Goal: Task Accomplishment & Management: Use online tool/utility

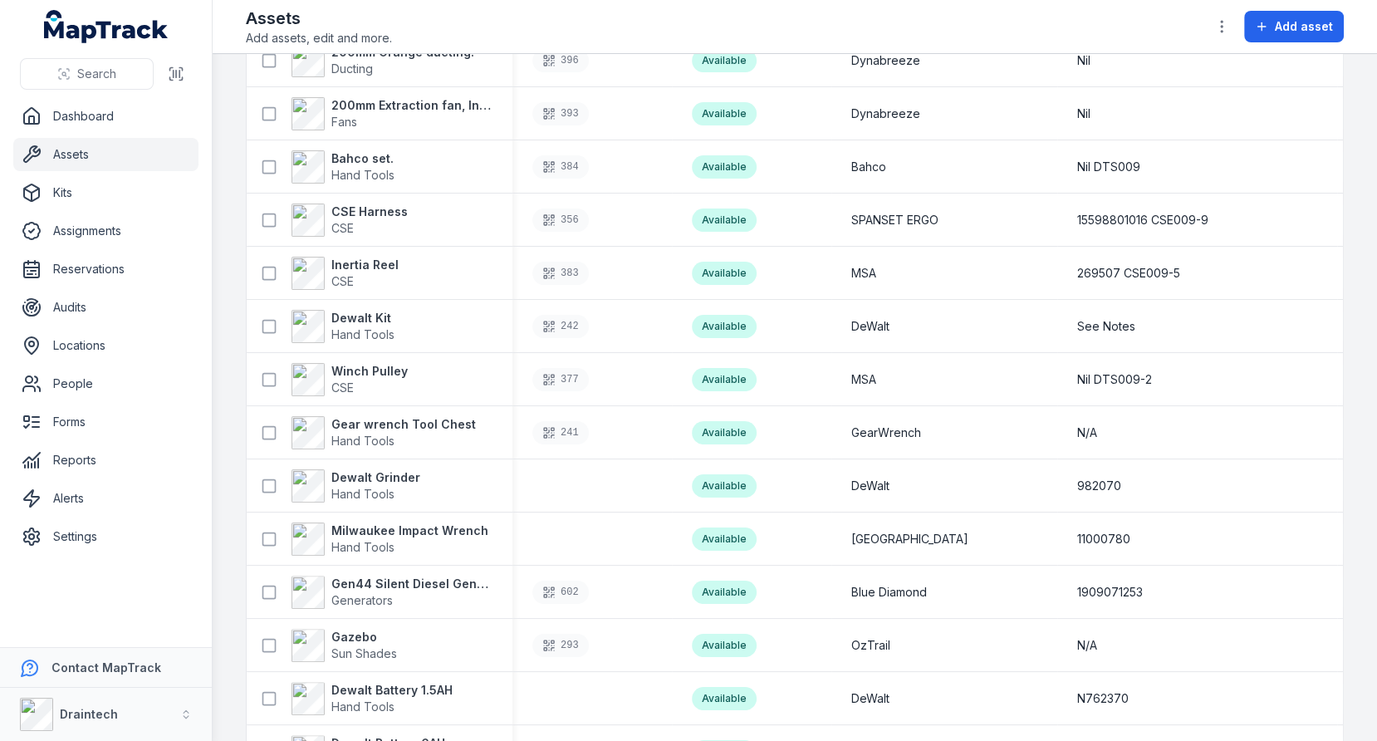
scroll to position [339, 0]
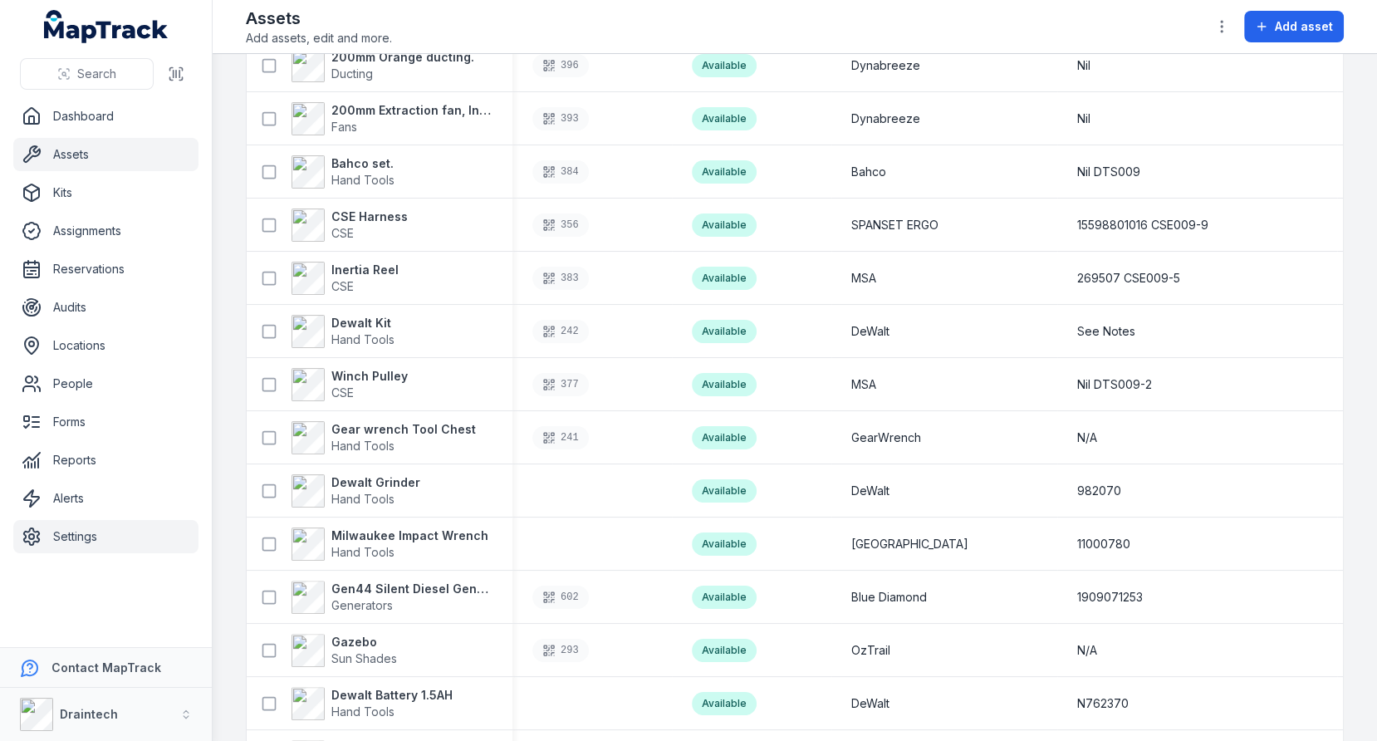
click at [138, 542] on link "Settings" at bounding box center [105, 536] width 185 height 33
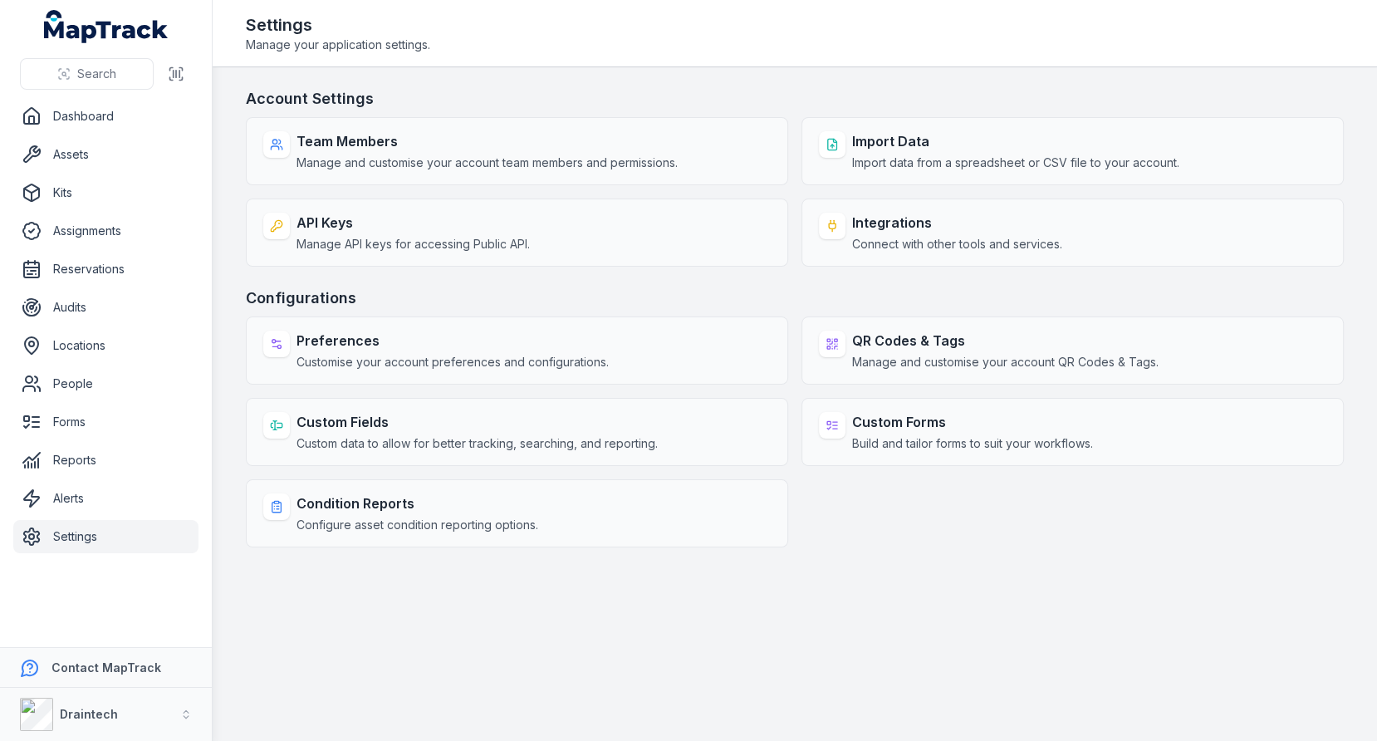
click at [665, 282] on div "Account Settings Team Members Manage and customise your account team members an…" at bounding box center [795, 317] width 1098 height 460
click at [138, 497] on link "Alerts" at bounding box center [105, 498] width 185 height 33
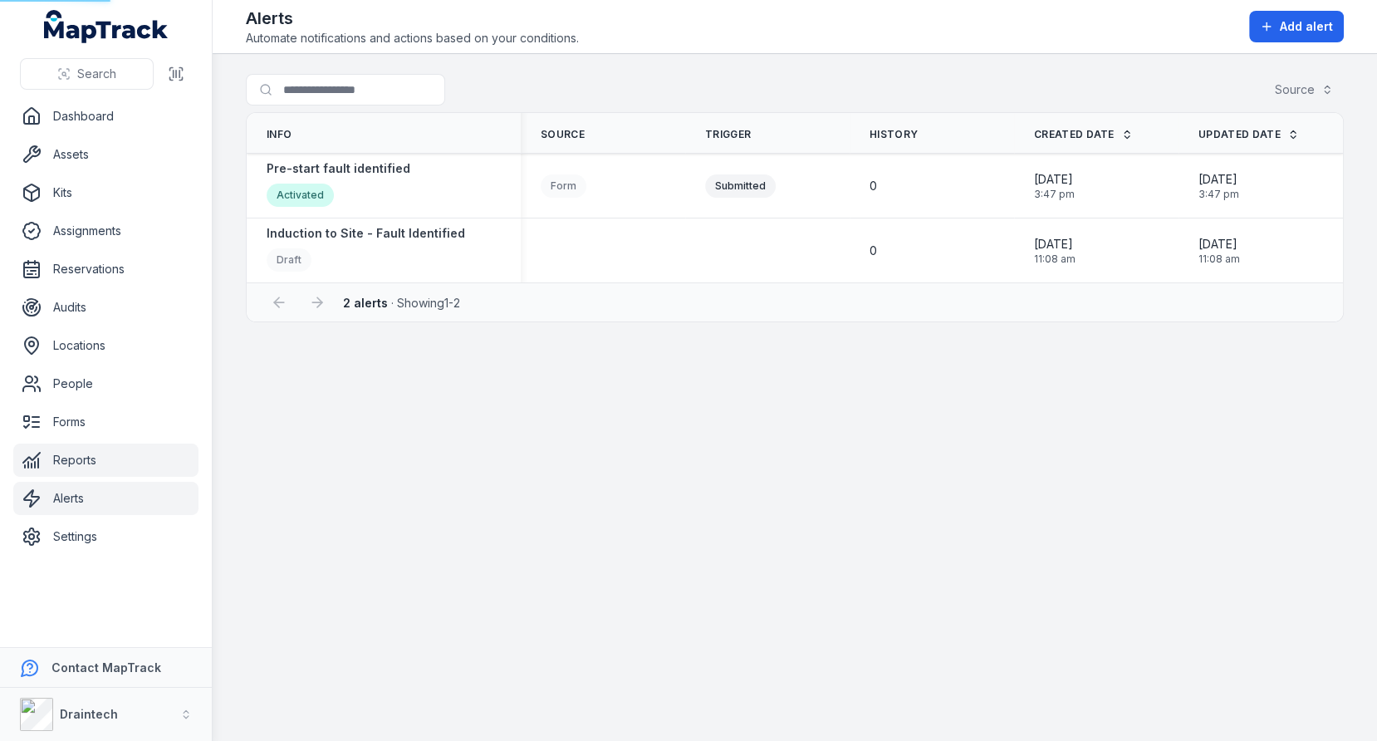
click at [113, 455] on link "Reports" at bounding box center [105, 459] width 185 height 33
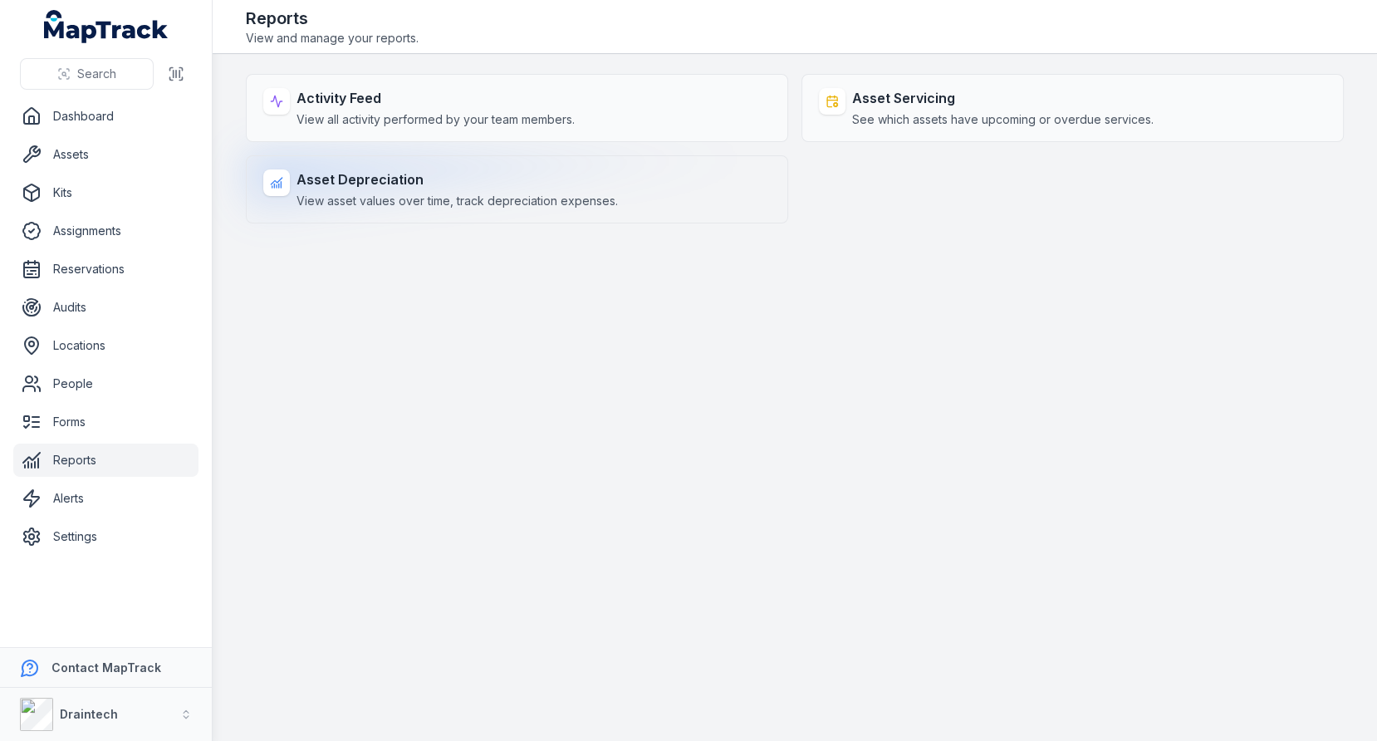
click at [581, 203] on span "View asset values over time, track depreciation expenses." at bounding box center [456, 201] width 321 height 17
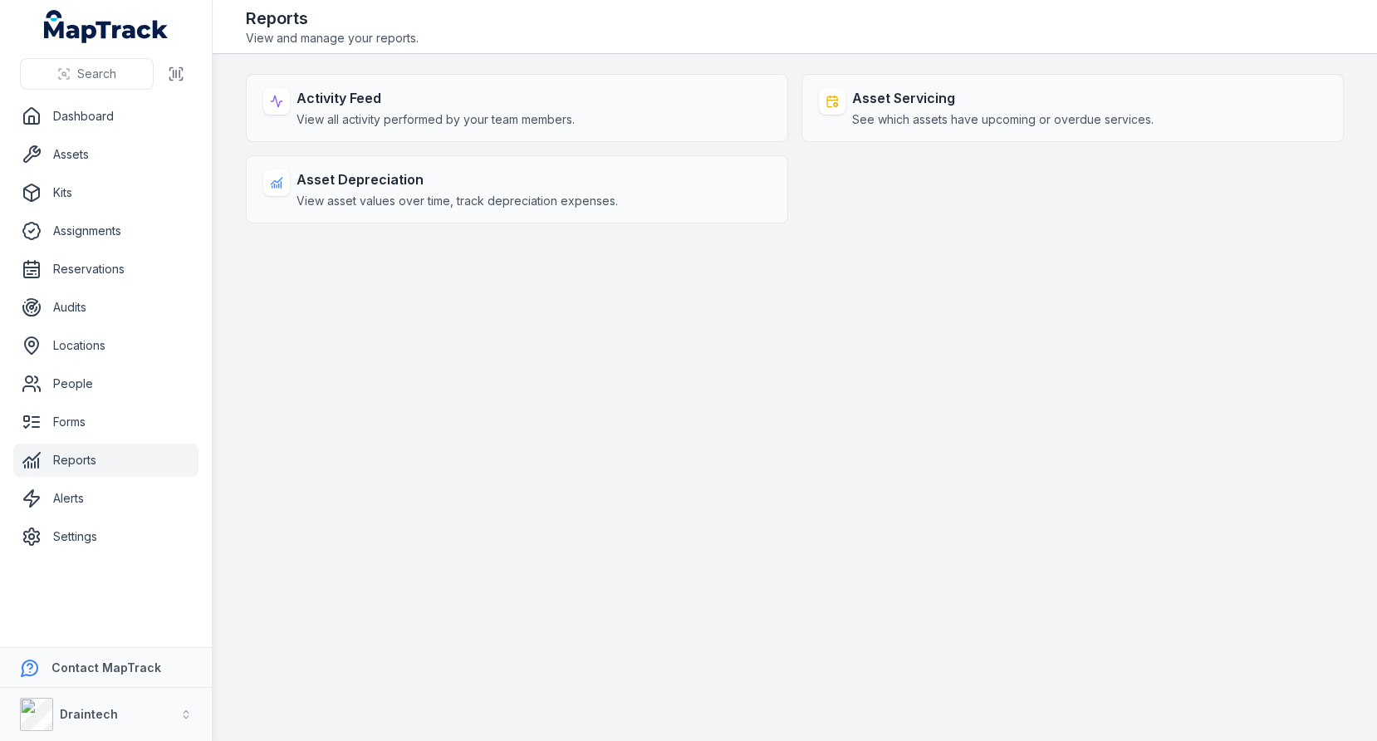
click at [737, 398] on main "Activity Feed View all activity performed by your team members. Asset Servicing…" at bounding box center [795, 397] width 1164 height 687
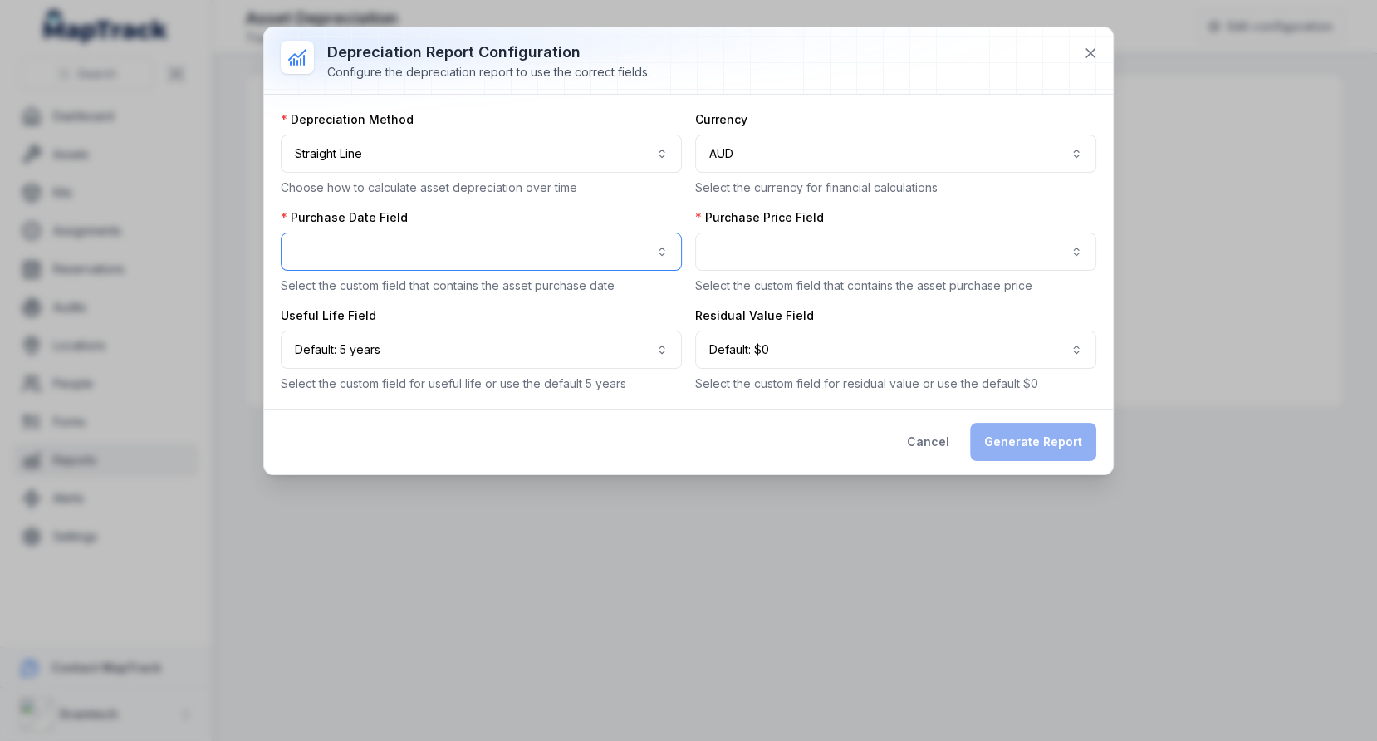
click at [517, 266] on button "button" at bounding box center [481, 252] width 401 height 38
click at [1080, 48] on div "**********" at bounding box center [688, 250] width 849 height 447
click at [1089, 50] on icon at bounding box center [1090, 53] width 8 height 8
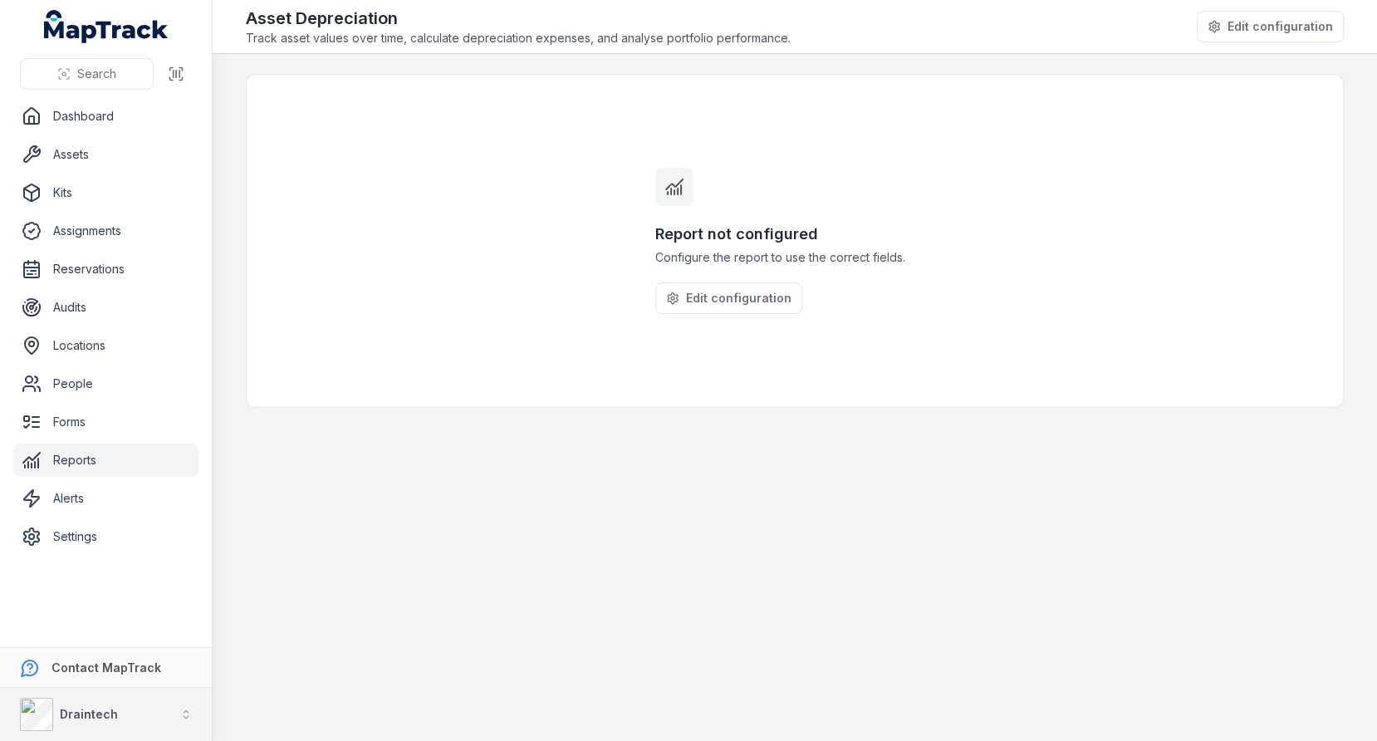
click at [147, 708] on button "Draintech" at bounding box center [106, 714] width 212 height 53
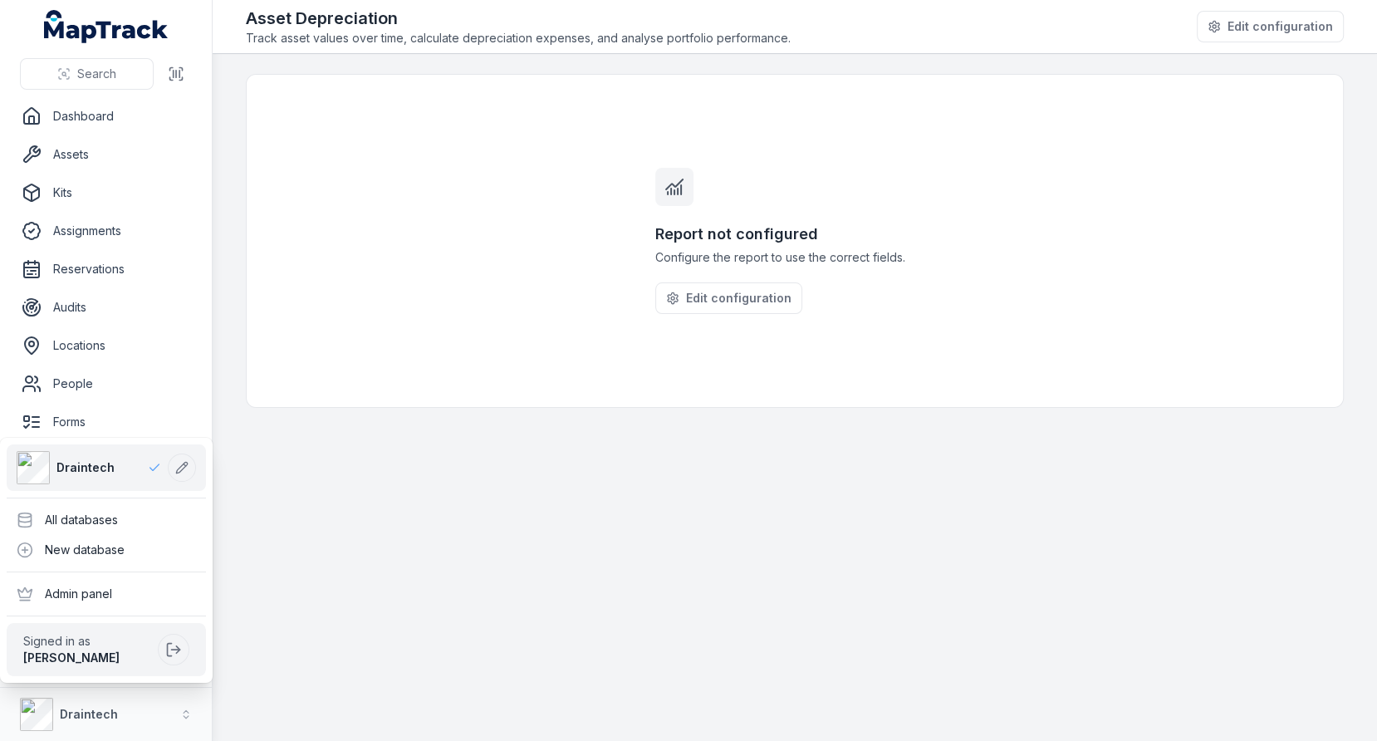
click at [460, 441] on div "Search Dashboard Assets Kits Assignments Reservations Audits Locations People F…" at bounding box center [688, 370] width 1377 height 741
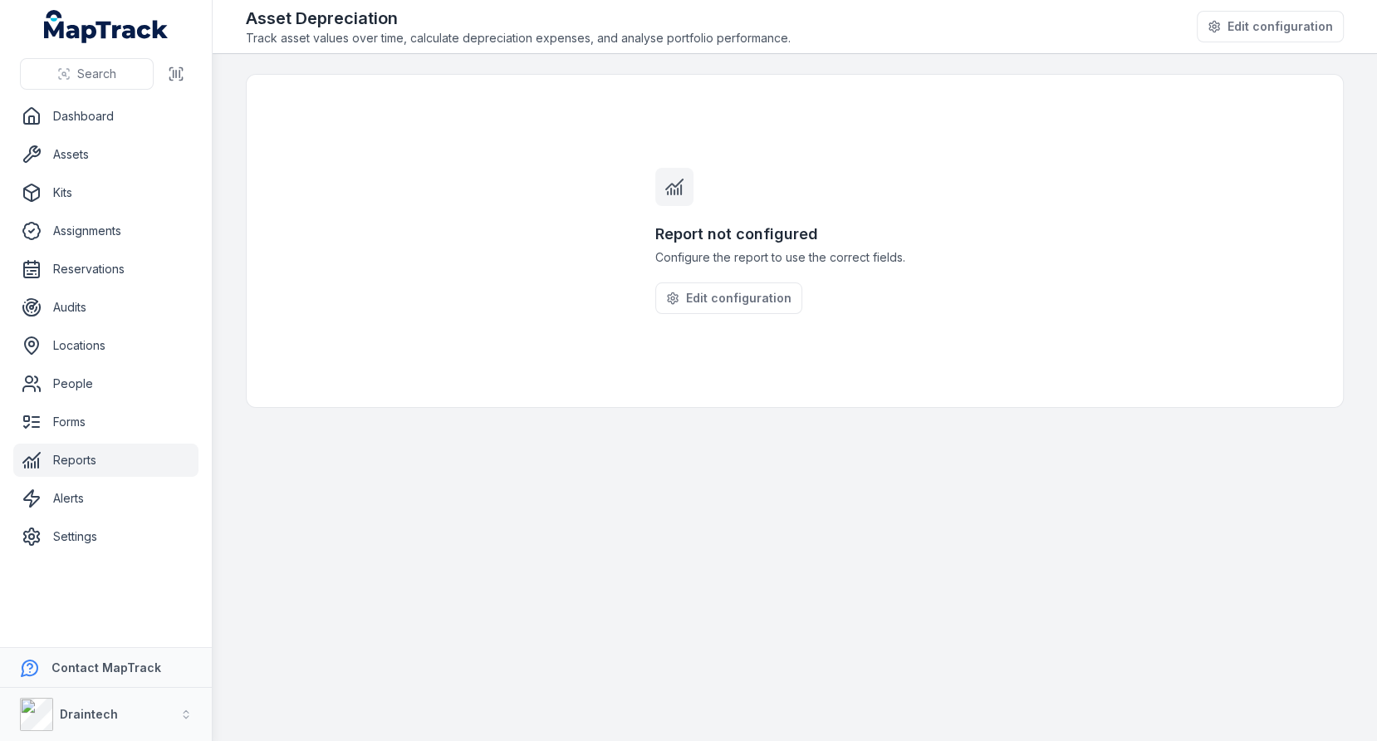
click at [502, 453] on main "Report not configured Configure the report to use the correct fields. Edit conf…" at bounding box center [795, 397] width 1164 height 687
click at [565, 280] on div "Report not configured Configure the report to use the correct fields. Edit conf…" at bounding box center [795, 241] width 1098 height 334
click at [125, 317] on link "Audits" at bounding box center [105, 307] width 185 height 33
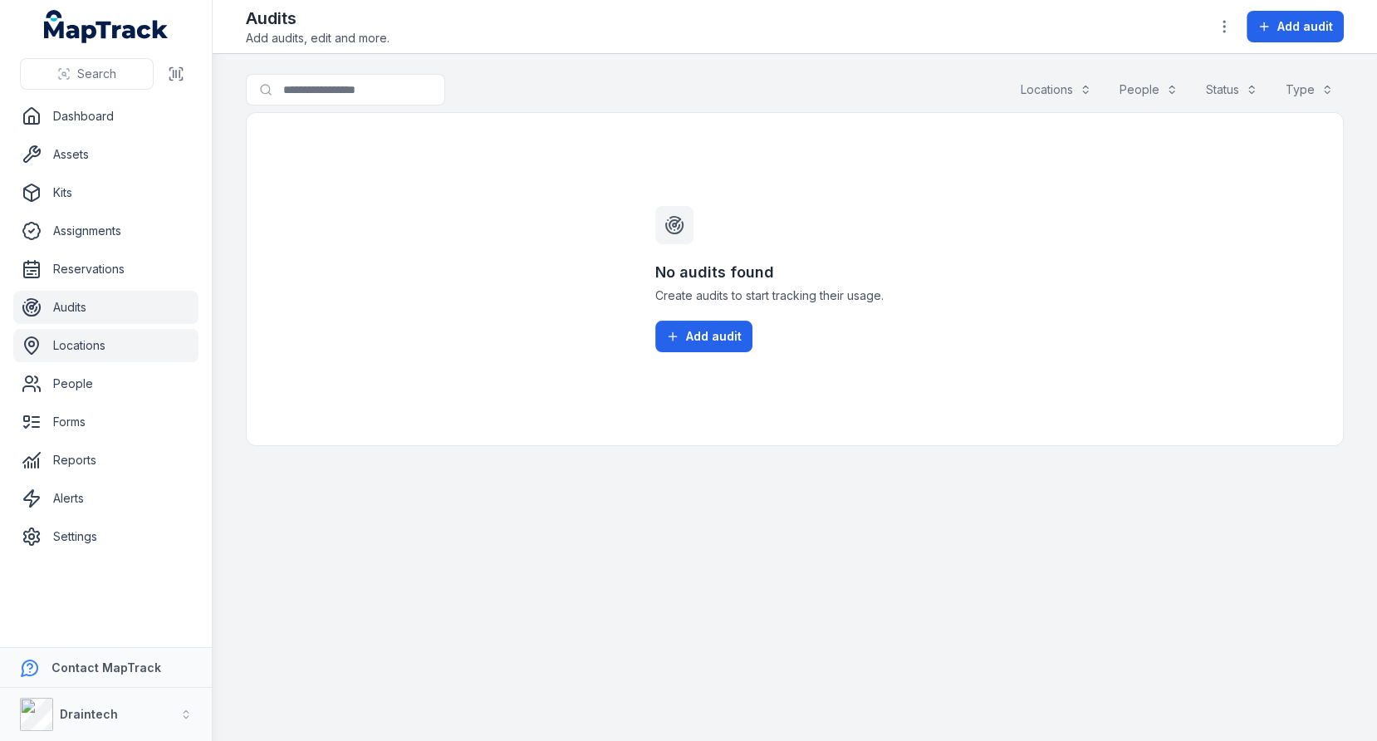
click at [110, 339] on link "Locations" at bounding box center [105, 345] width 185 height 33
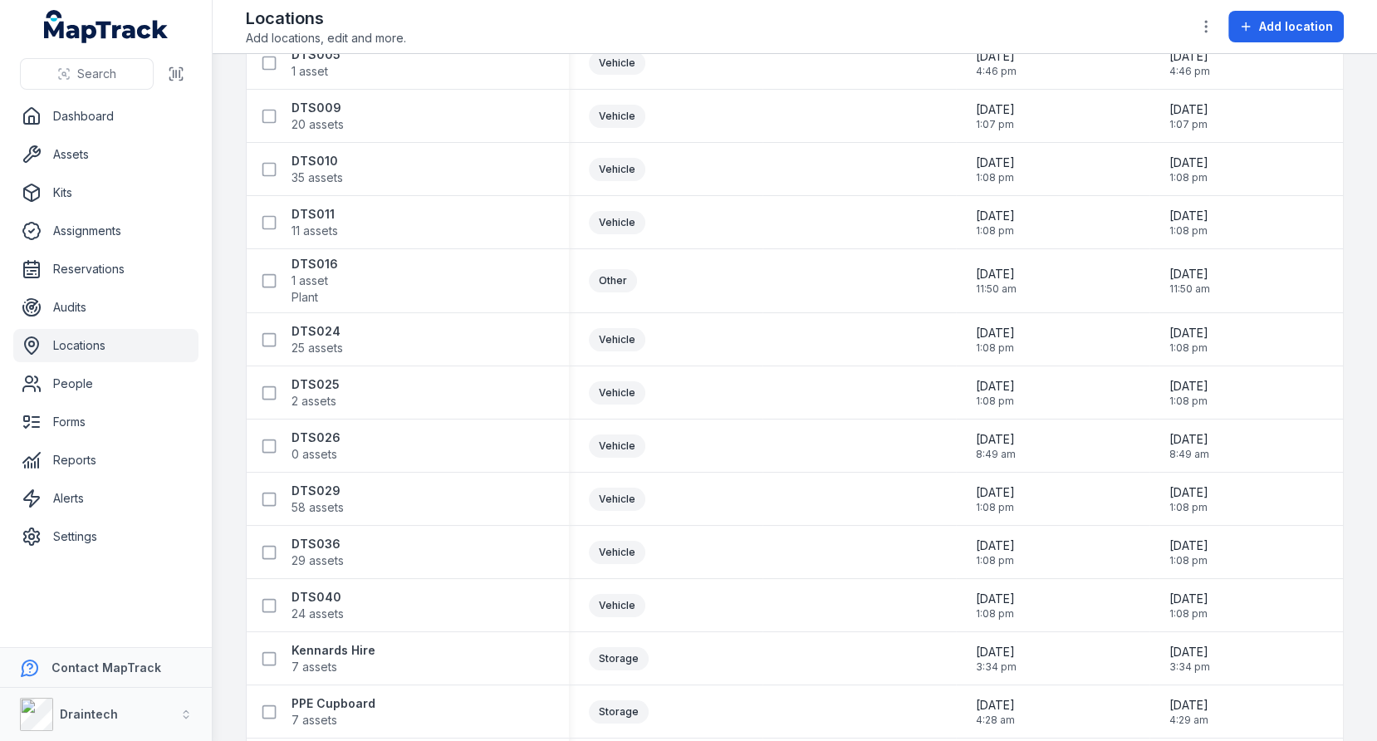
scroll to position [1472, 0]
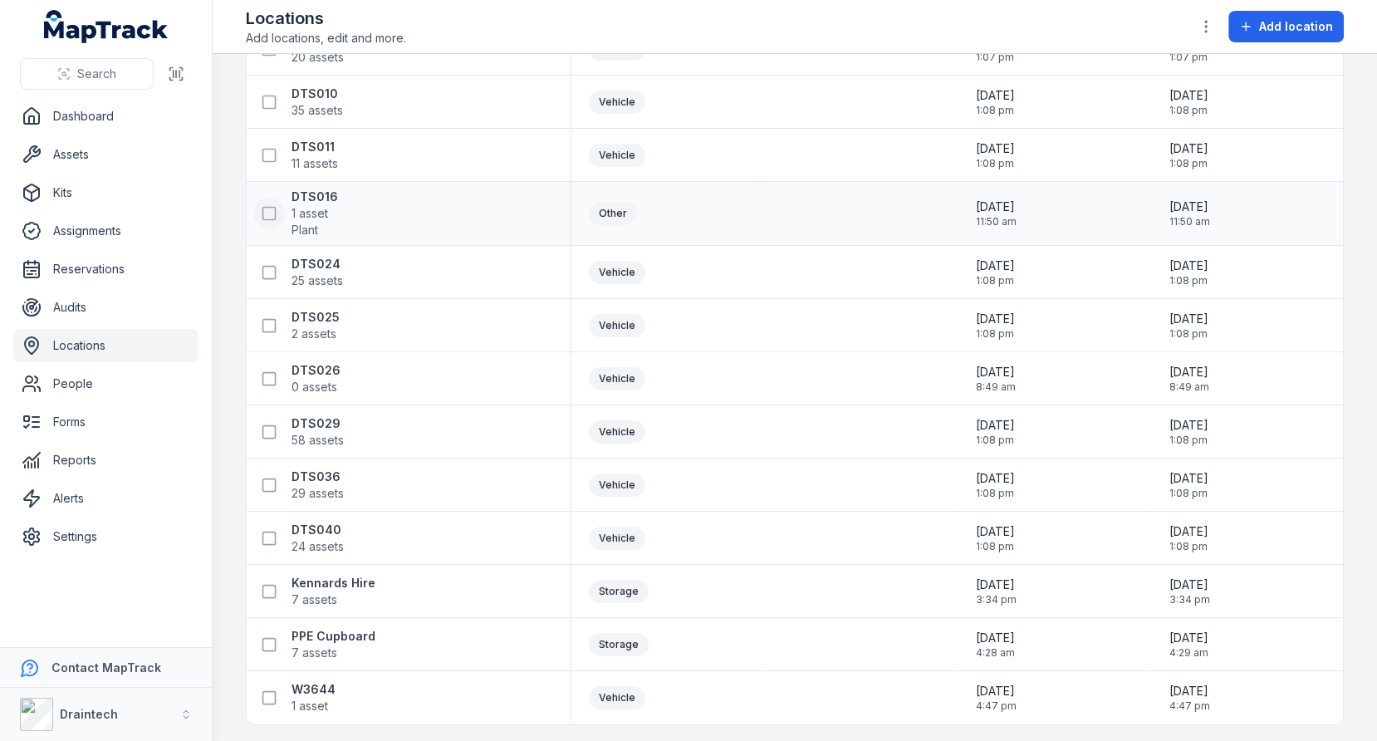
click at [266, 213] on icon at bounding box center [269, 213] width 17 height 17
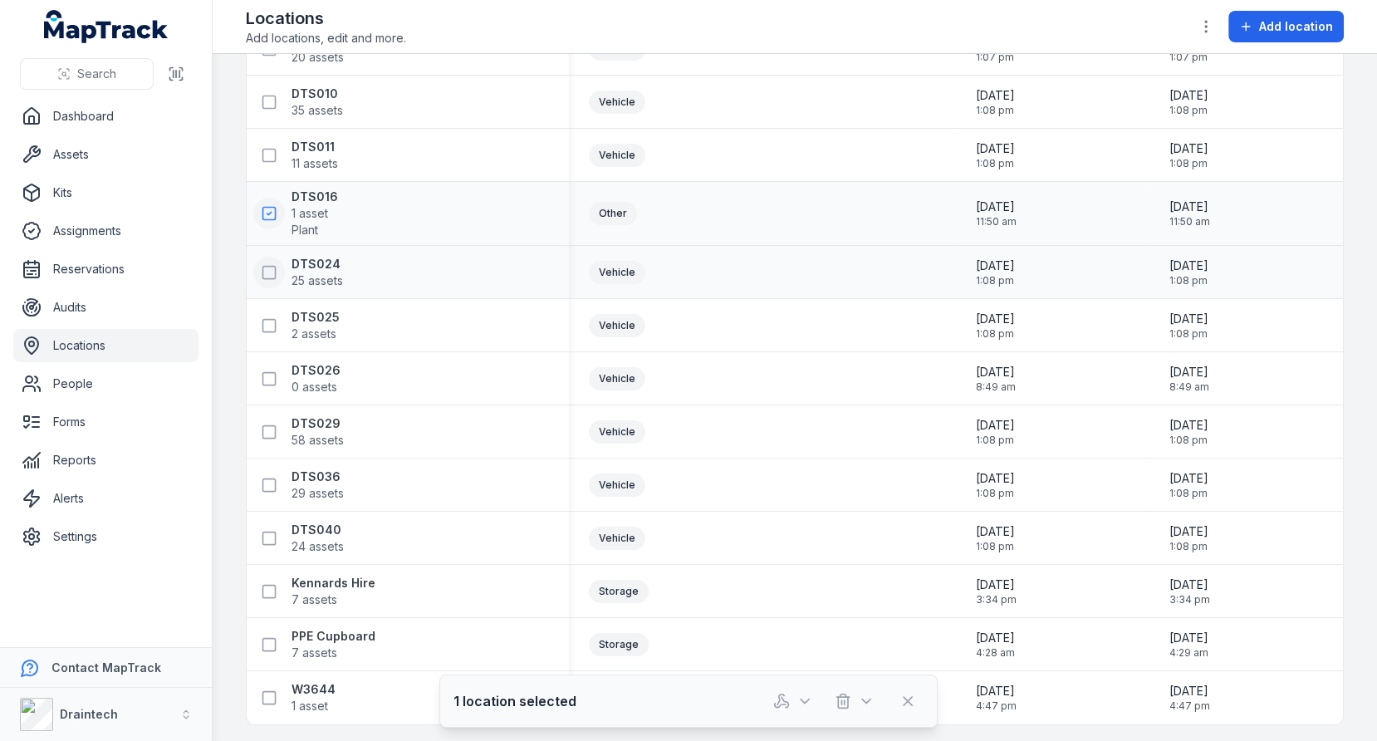
click at [267, 266] on icon at bounding box center [269, 272] width 17 height 17
click at [267, 320] on icon at bounding box center [269, 325] width 17 height 17
click at [788, 694] on icon "button" at bounding box center [781, 701] width 17 height 17
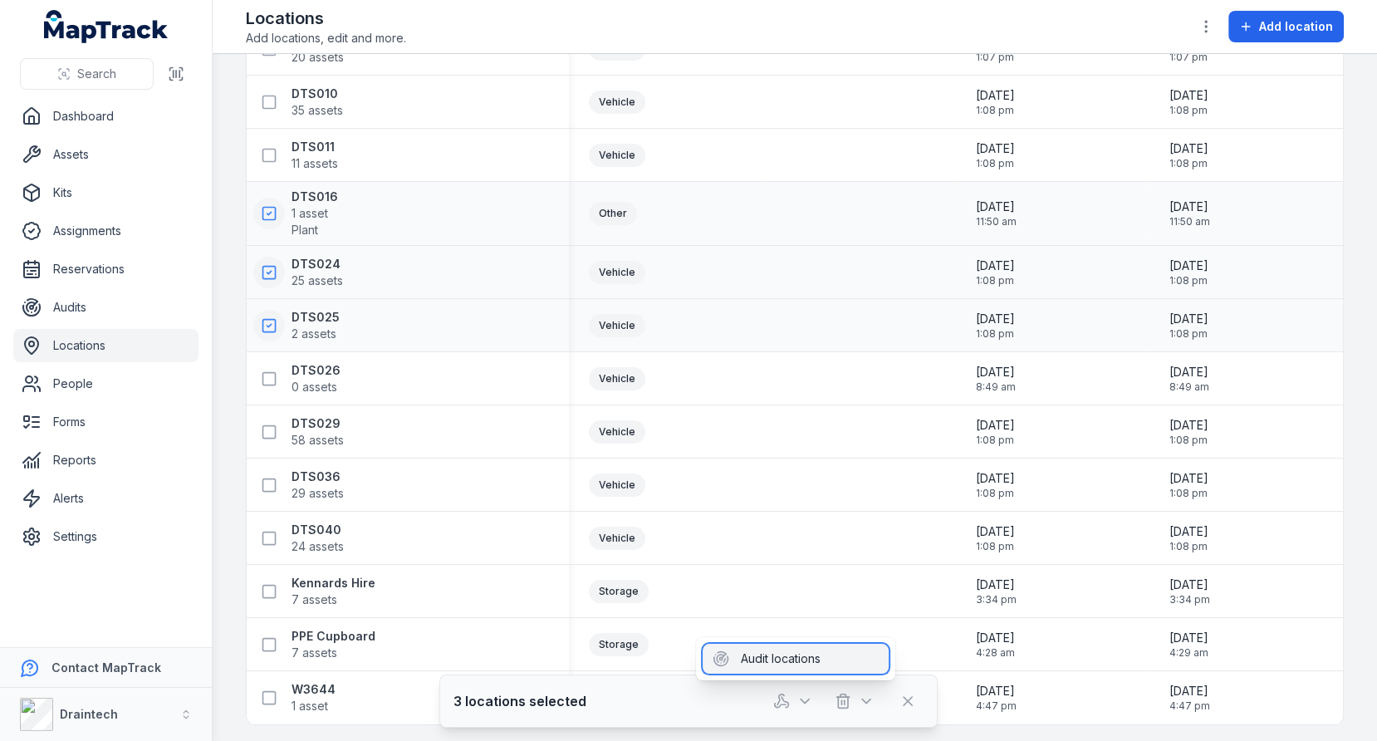
click at [794, 658] on div "Audit locations" at bounding box center [796, 659] width 186 height 30
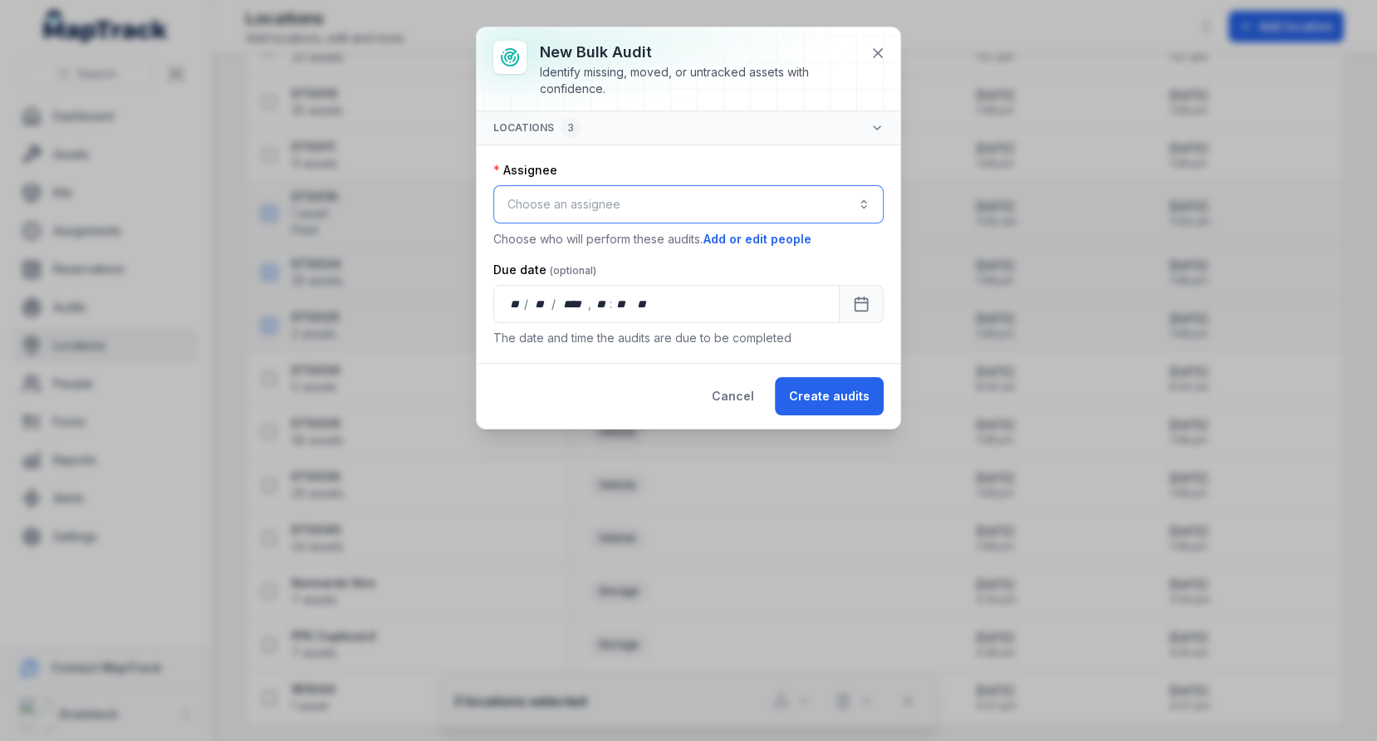
click at [740, 208] on button "Choose an assignee" at bounding box center [688, 204] width 390 height 38
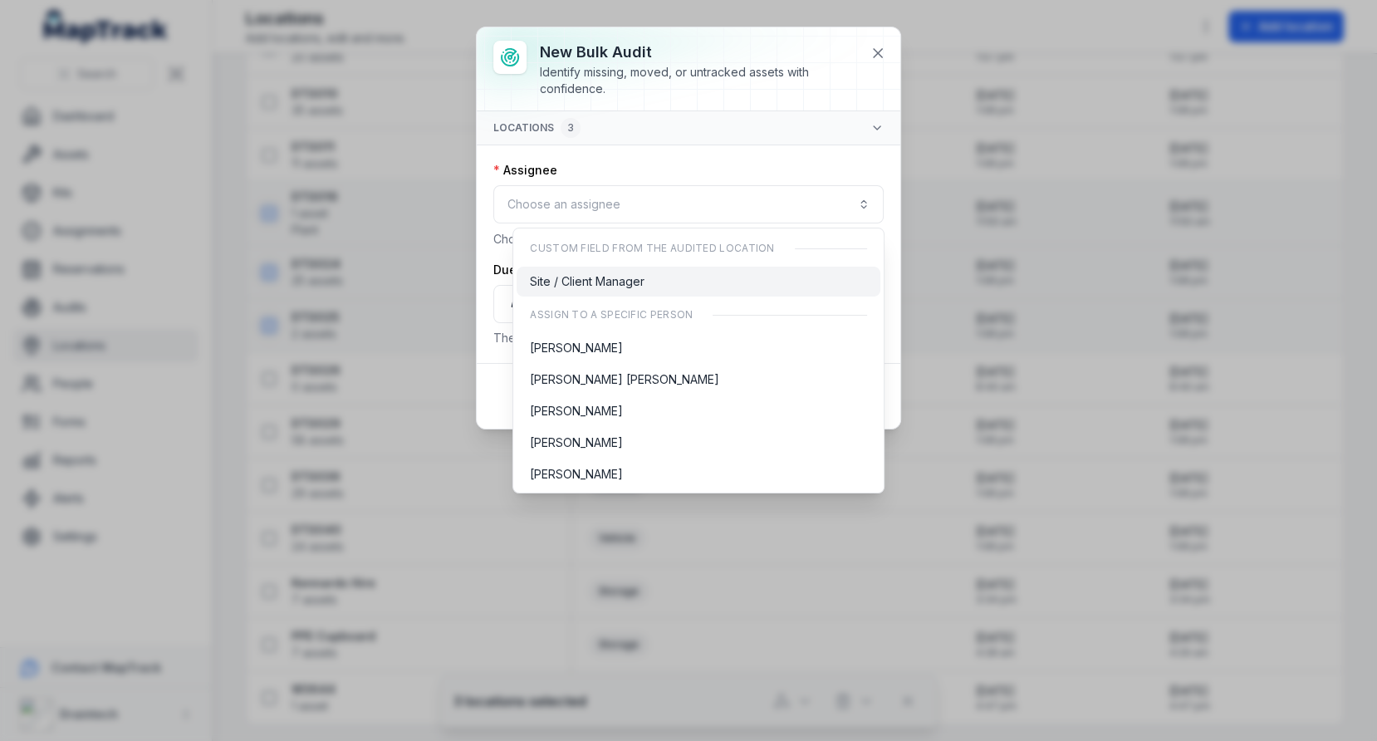
click at [688, 285] on div "Site / Client Manager" at bounding box center [698, 281] width 336 height 17
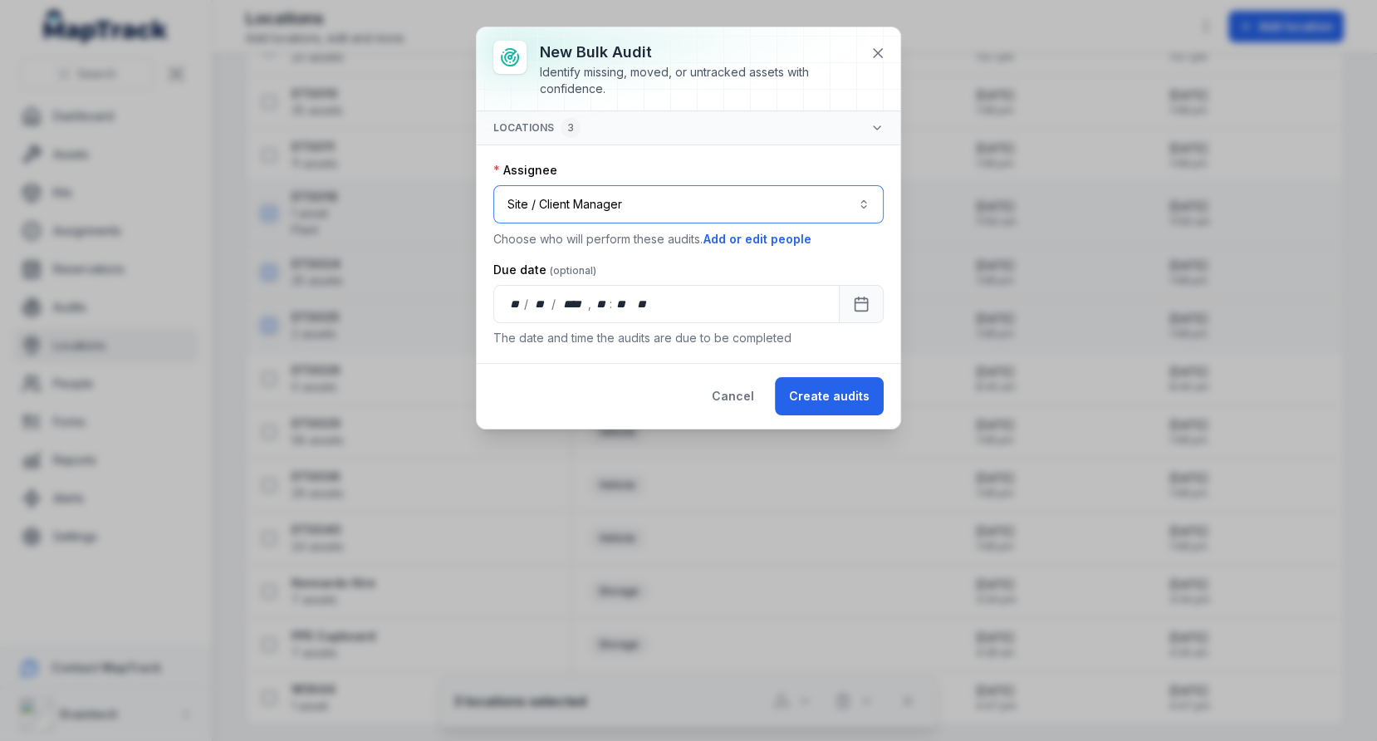
click at [666, 203] on button "**********" at bounding box center [688, 204] width 390 height 38
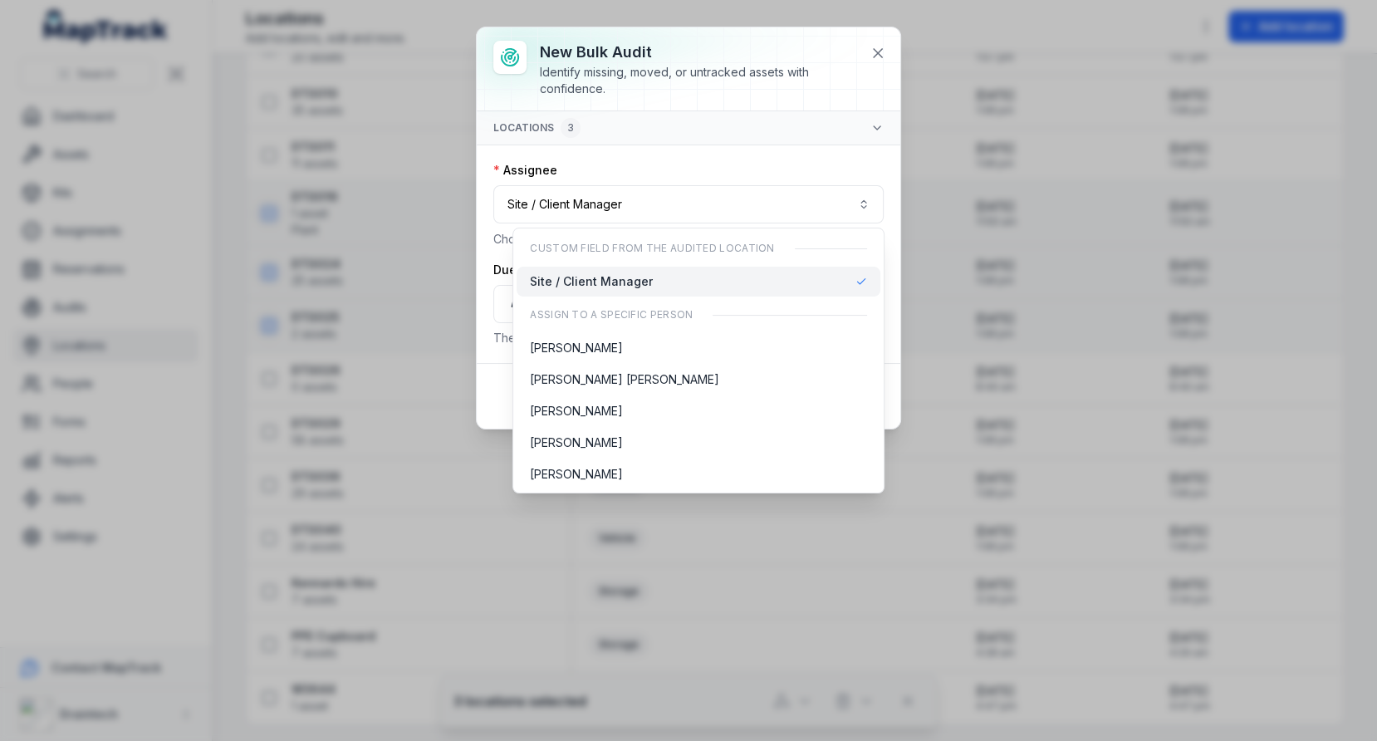
click at [738, 156] on div "**********" at bounding box center [689, 237] width 424 height 252
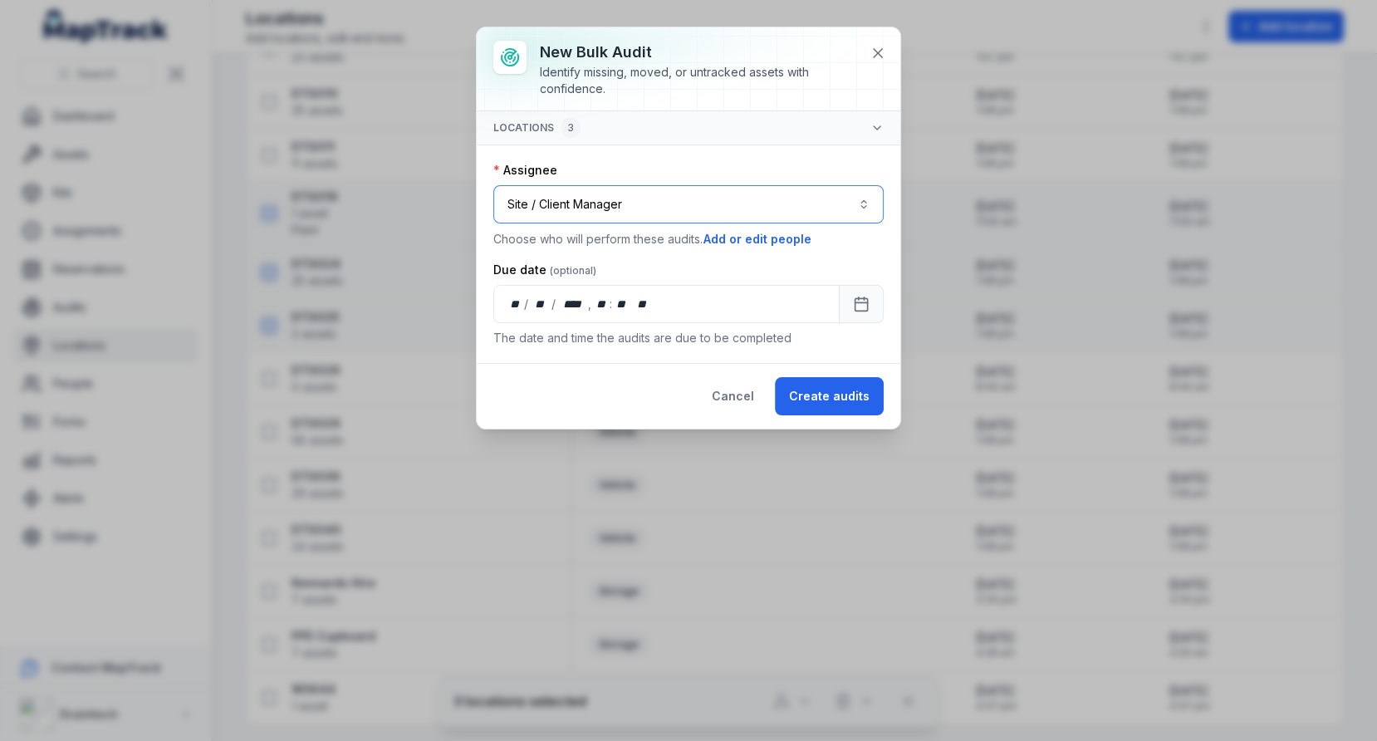
click at [641, 201] on button "**********" at bounding box center [688, 204] width 390 height 38
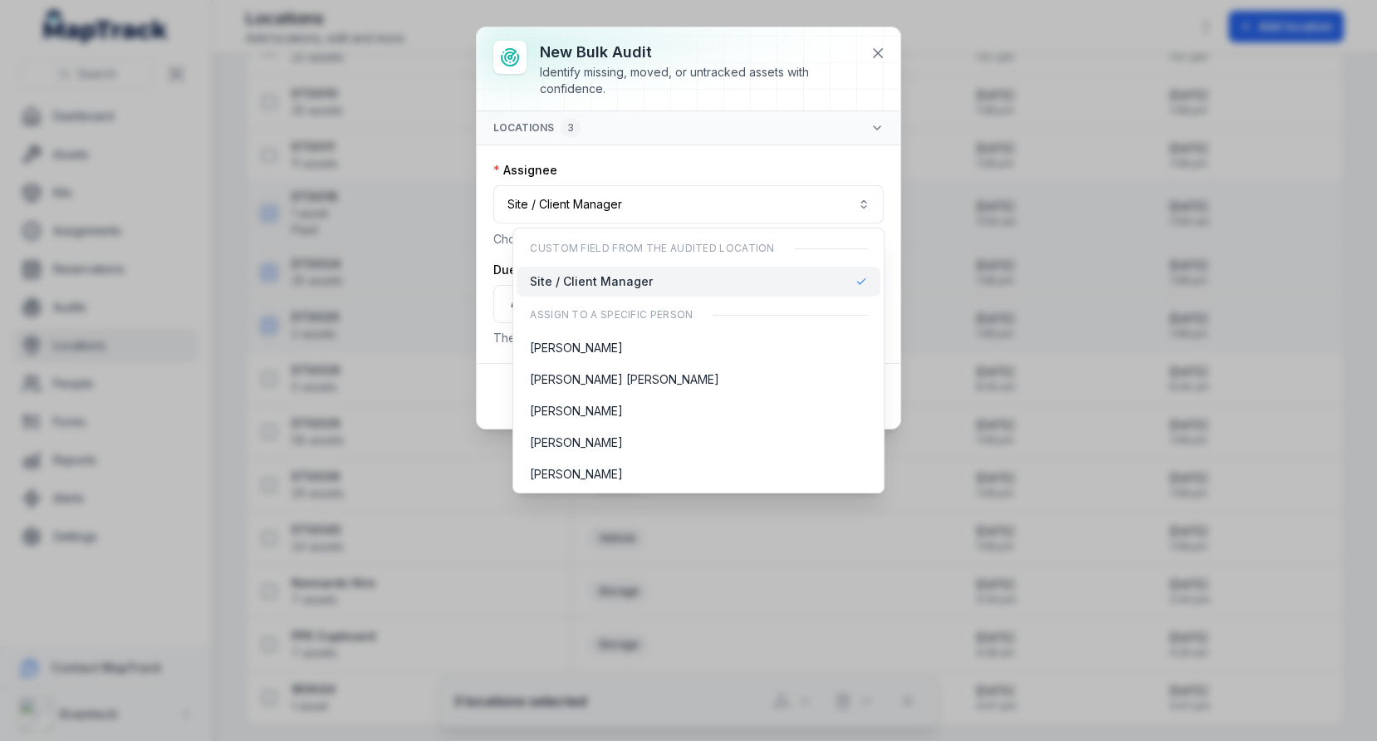
click at [727, 154] on div "**********" at bounding box center [689, 237] width 424 height 252
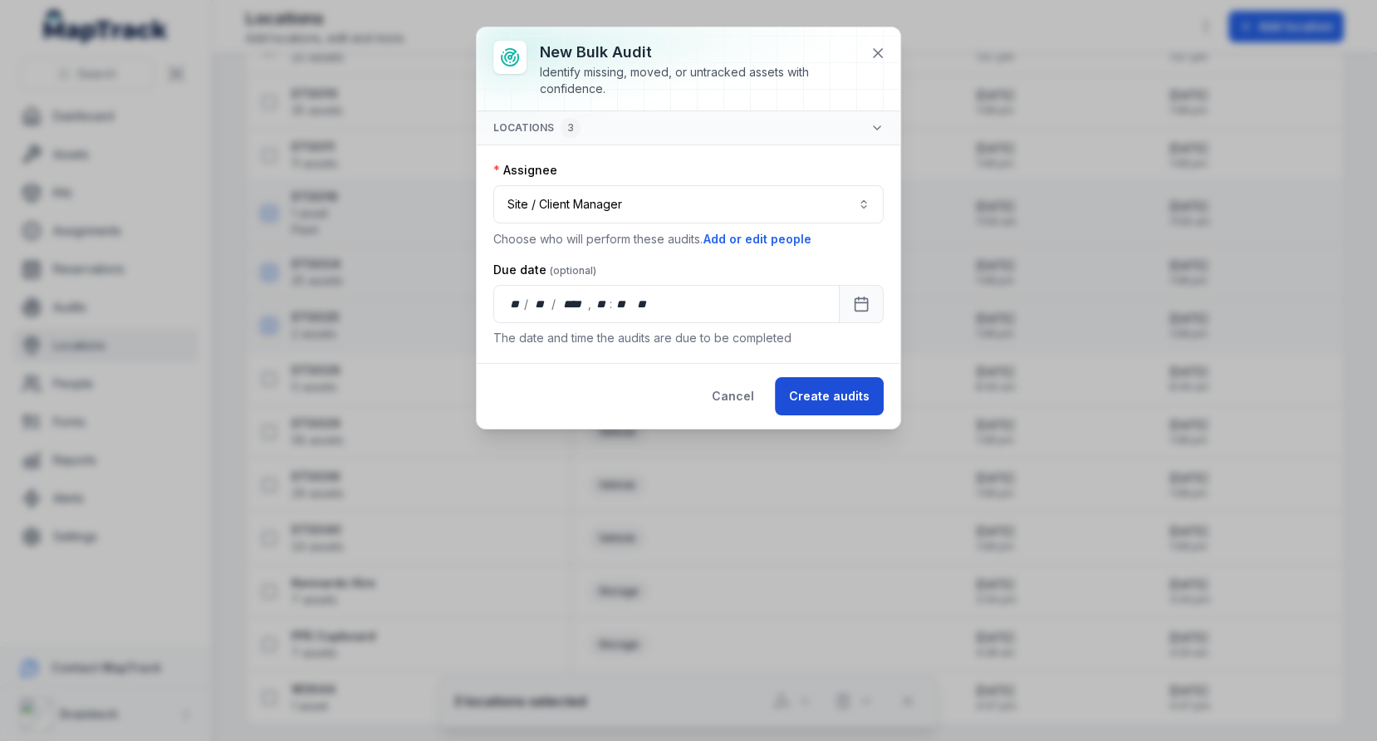
click at [824, 403] on button "Create audits" at bounding box center [829, 396] width 109 height 38
